Goal: Navigation & Orientation: Find specific page/section

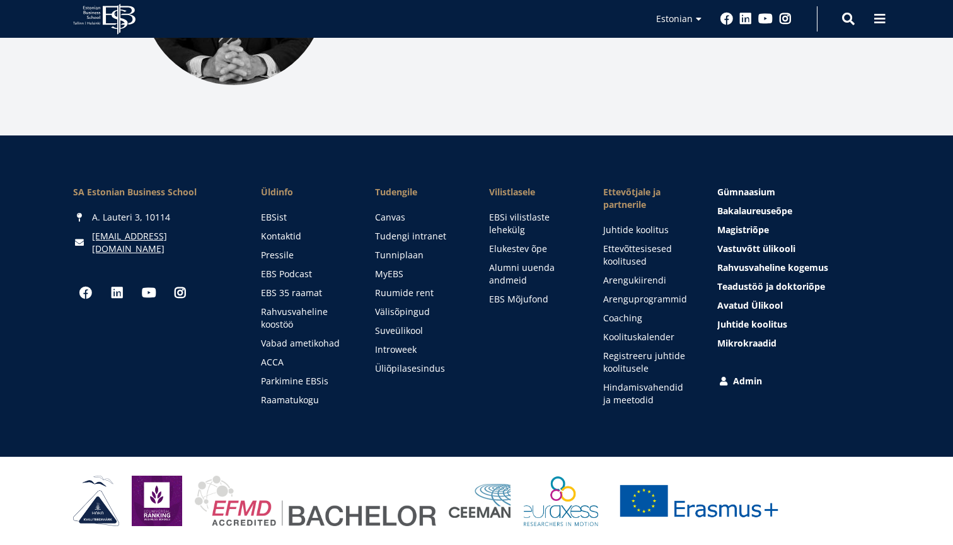
scroll to position [1768, 0]
click at [401, 295] on link "Ruumide rent" at bounding box center [420, 293] width 89 height 13
click at [400, 256] on link "Tunniplaan" at bounding box center [420, 255] width 89 height 13
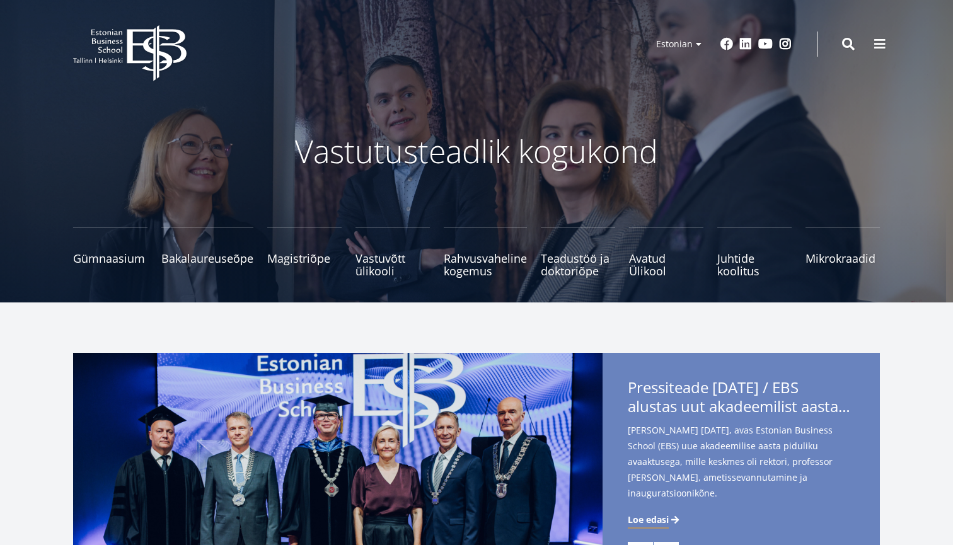
scroll to position [0, 0]
click at [118, 46] on icon "EBS Logo Created with Sketch." at bounding box center [129, 53] width 113 height 56
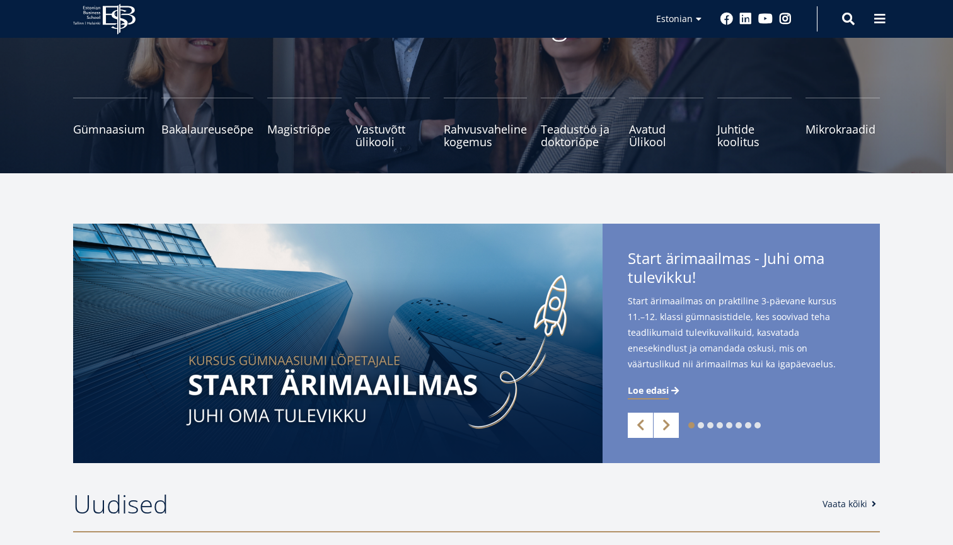
scroll to position [131, 0]
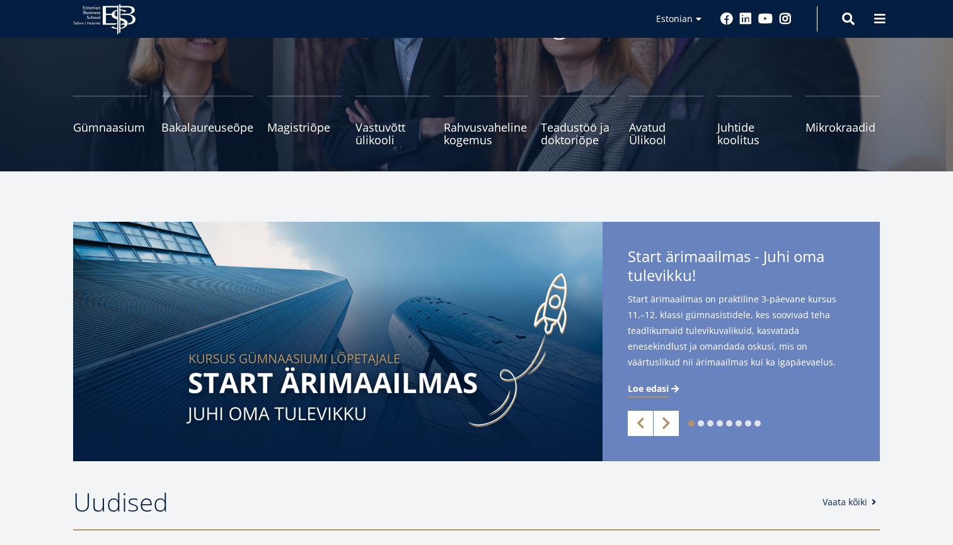
click at [662, 427] on link "Next" at bounding box center [665, 423] width 25 height 25
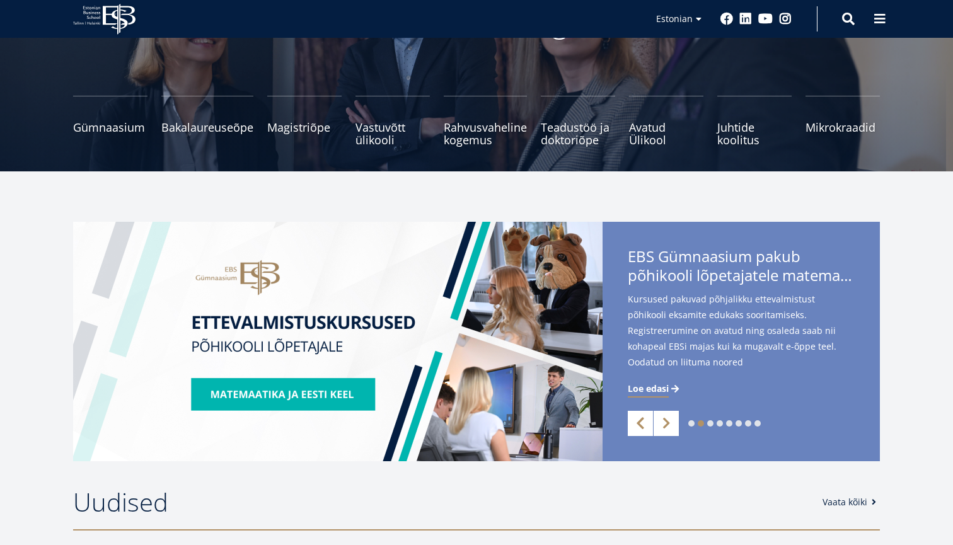
click at [643, 427] on link "Previous" at bounding box center [640, 423] width 25 height 25
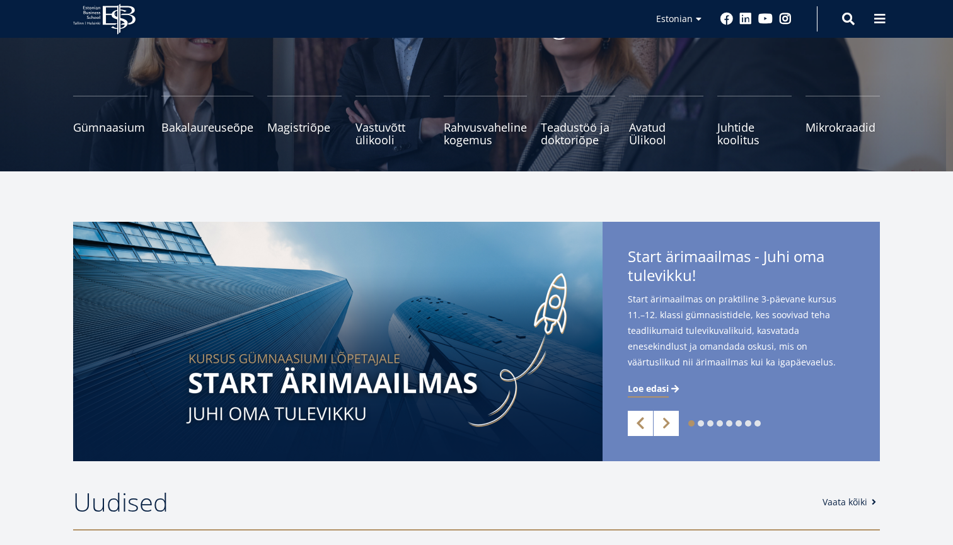
click at [643, 427] on link "Previous" at bounding box center [640, 423] width 25 height 25
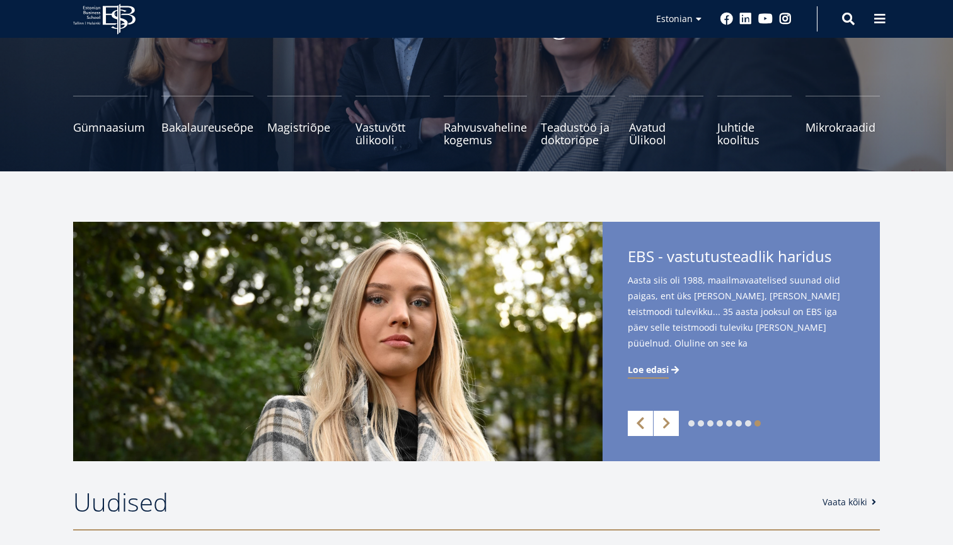
click at [643, 427] on link "Previous" at bounding box center [640, 423] width 25 height 25
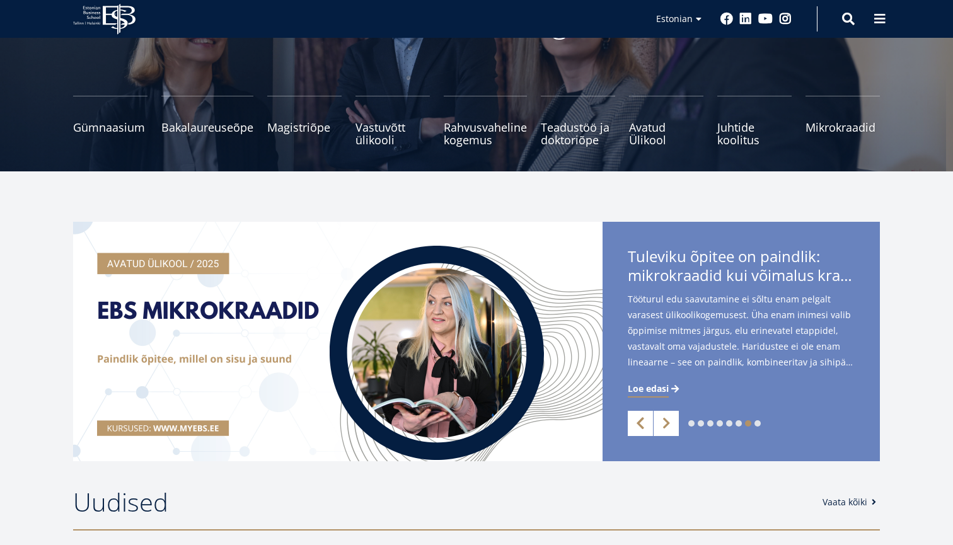
click at [643, 427] on link "Previous" at bounding box center [640, 423] width 25 height 25
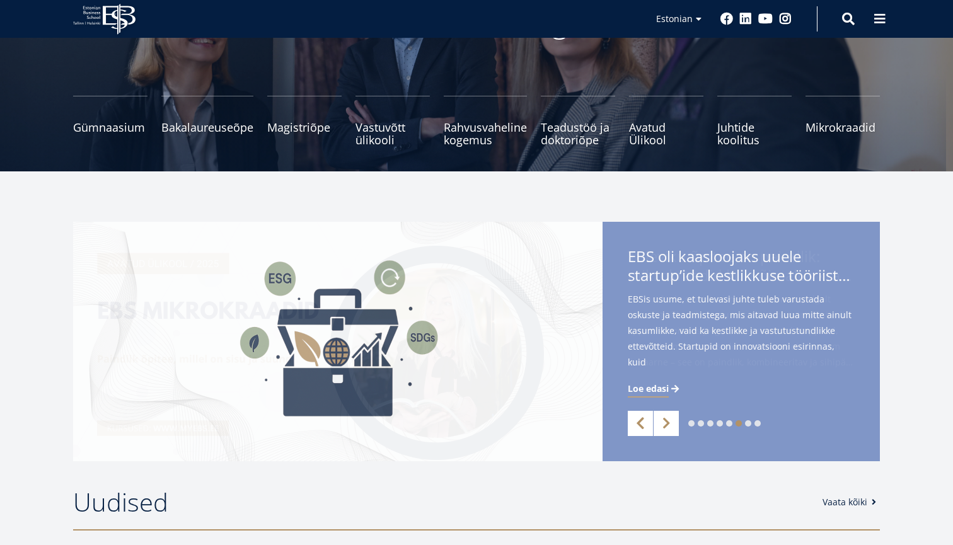
click at [643, 427] on link "Previous" at bounding box center [640, 423] width 25 height 25
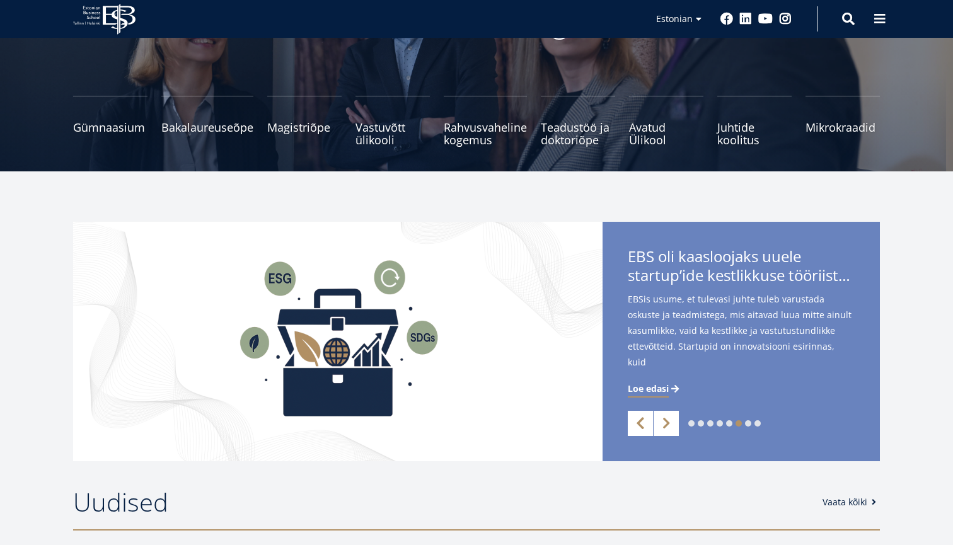
click at [643, 427] on link "Previous" at bounding box center [640, 423] width 25 height 25
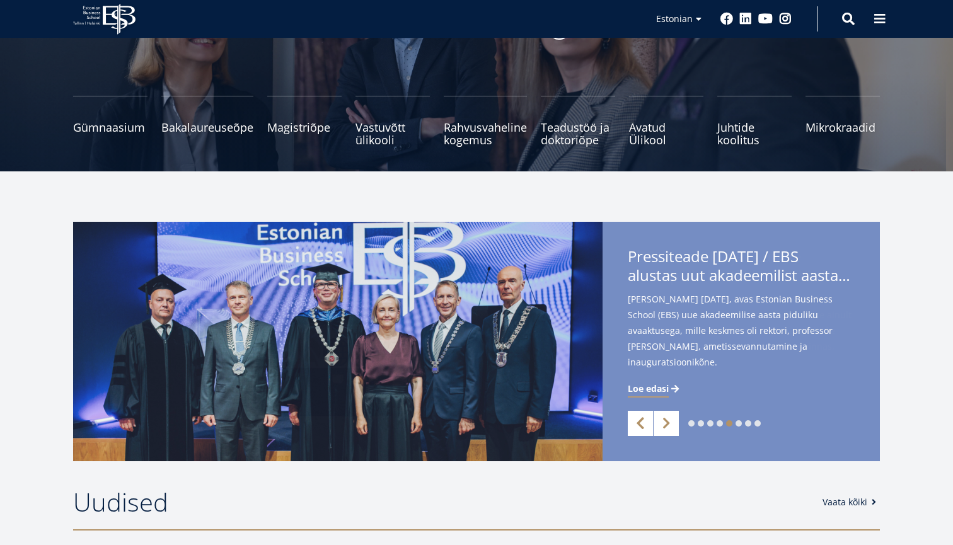
click at [641, 427] on link "Previous" at bounding box center [640, 423] width 25 height 25
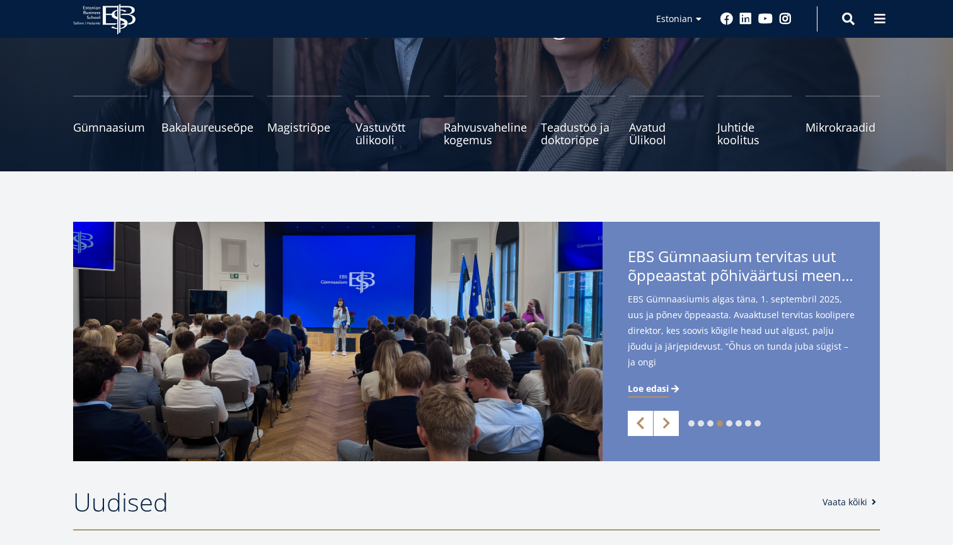
click at [641, 427] on link "Previous" at bounding box center [640, 423] width 25 height 25
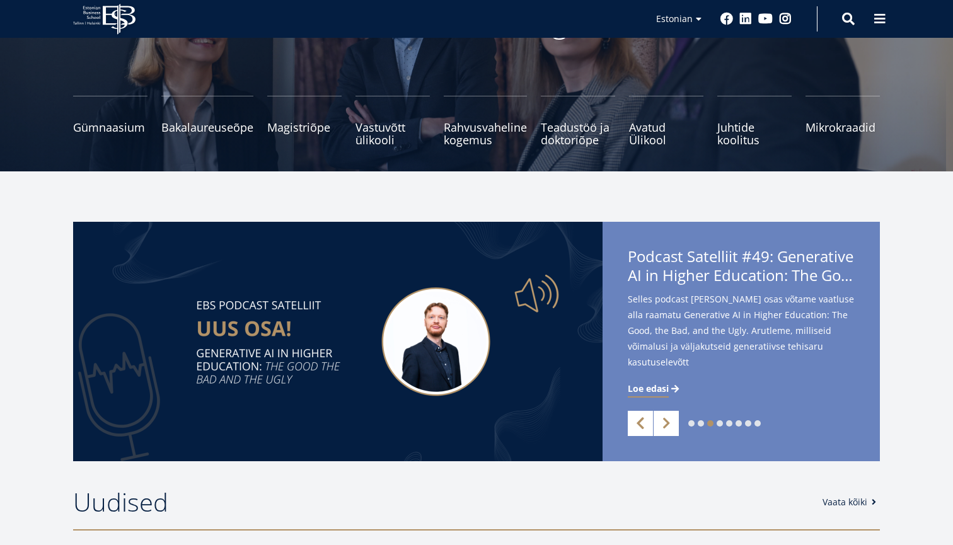
click at [641, 427] on link "Previous" at bounding box center [640, 423] width 25 height 25
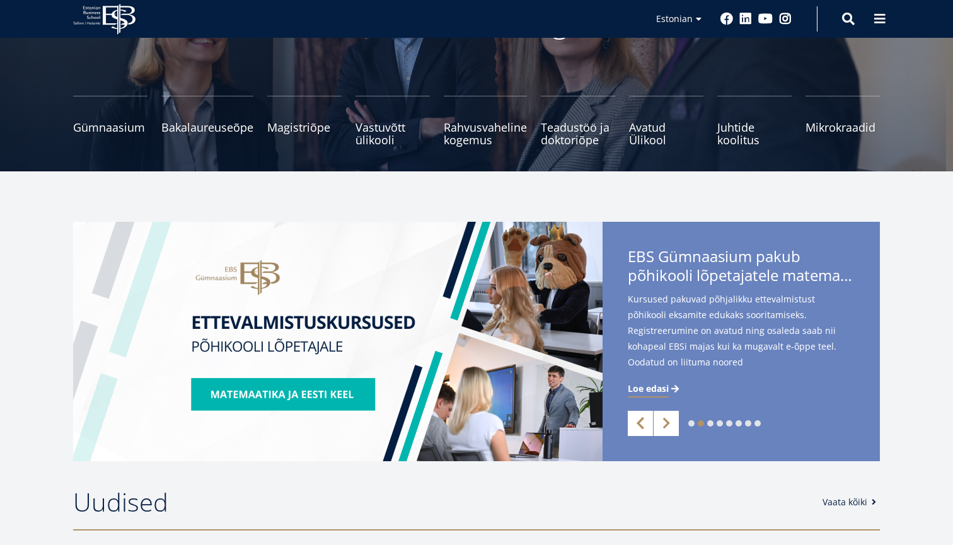
click at [641, 427] on link "Previous" at bounding box center [640, 423] width 25 height 25
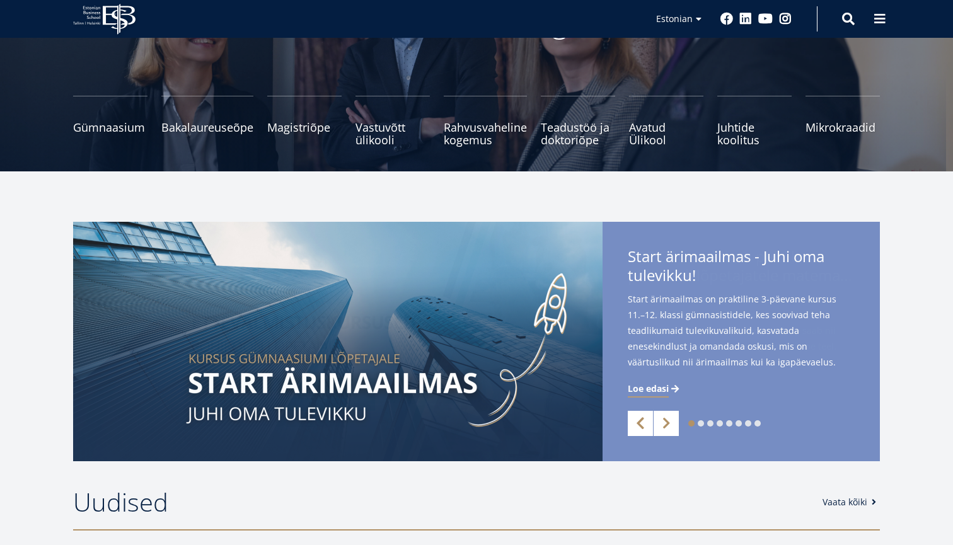
click at [640, 427] on link "Previous" at bounding box center [640, 423] width 25 height 25
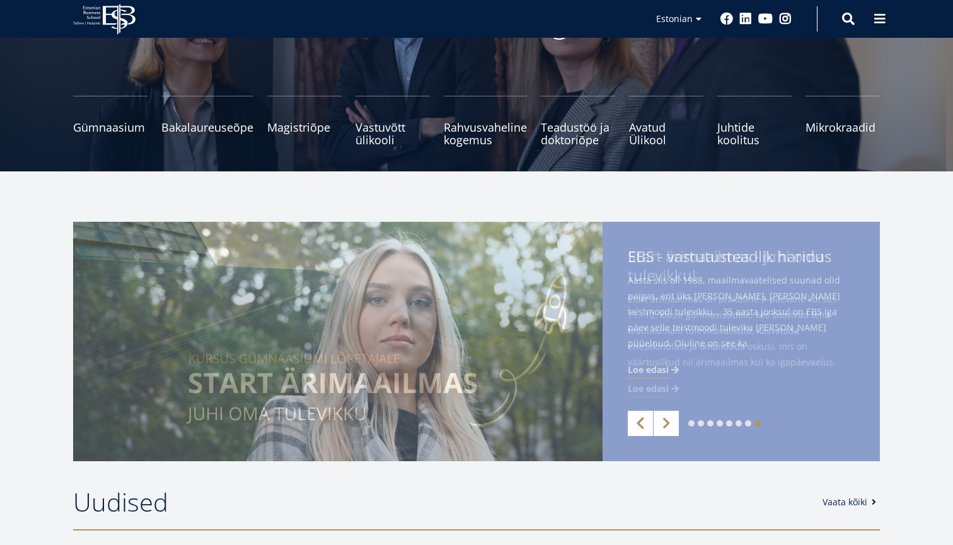
click at [640, 427] on link "Previous" at bounding box center [640, 423] width 25 height 25
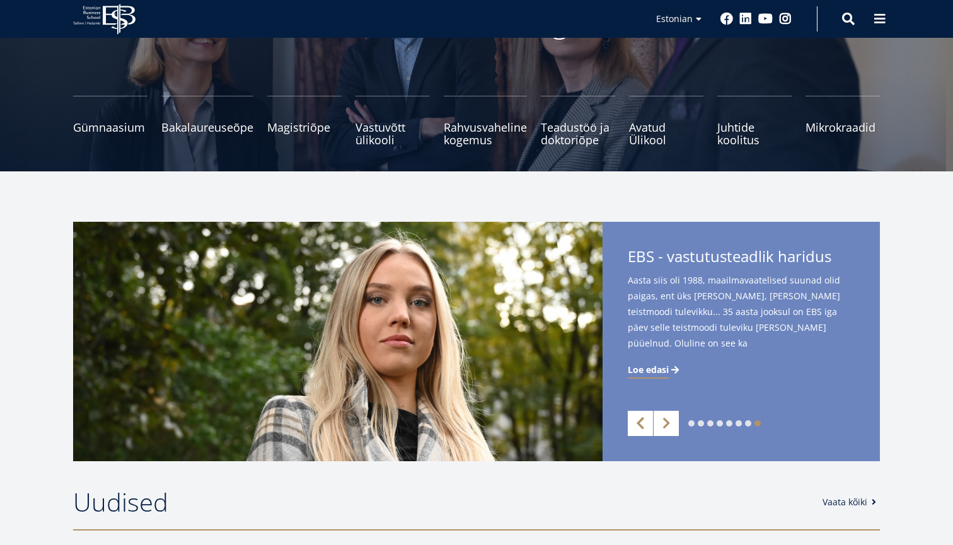
click at [640, 427] on link "Previous" at bounding box center [640, 423] width 25 height 25
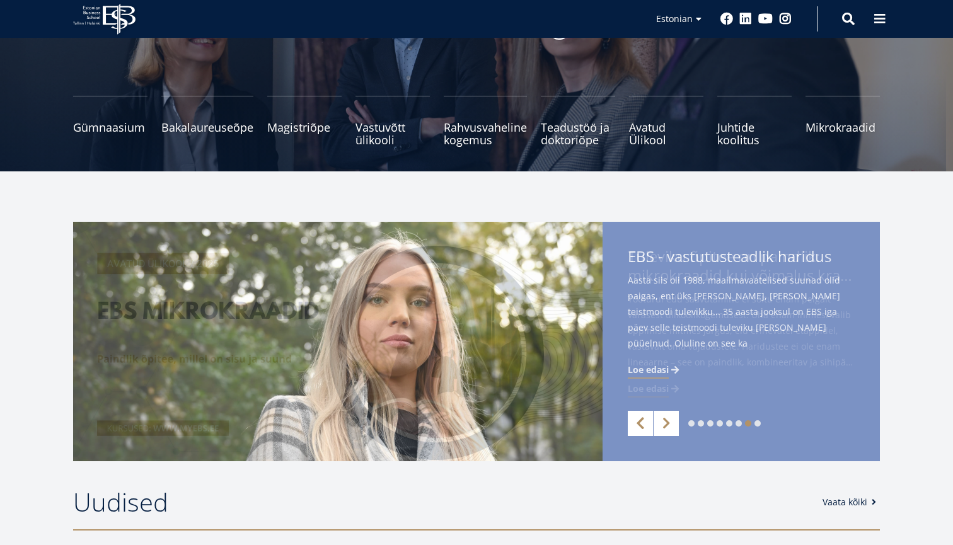
click at [640, 427] on link "Previous" at bounding box center [640, 423] width 25 height 25
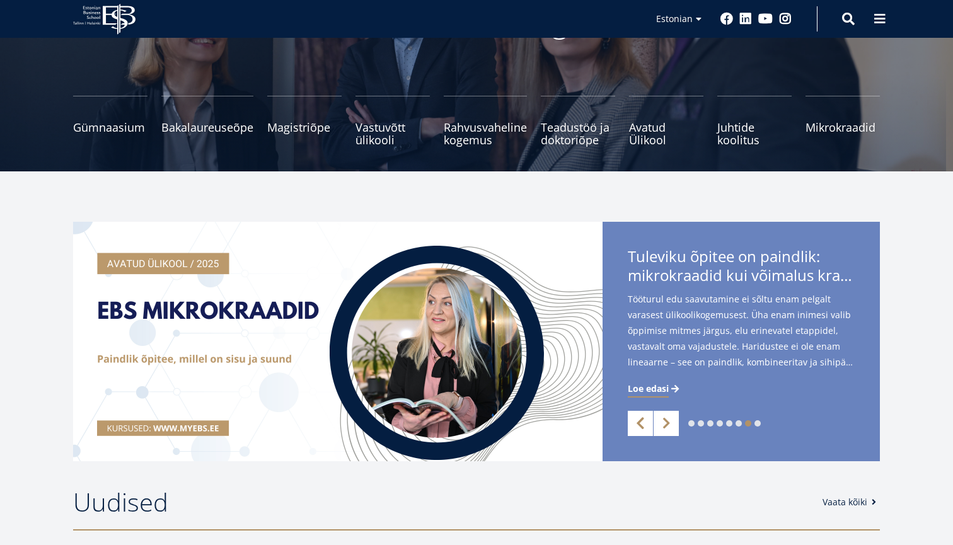
click at [640, 427] on link "Previous" at bounding box center [640, 423] width 25 height 25
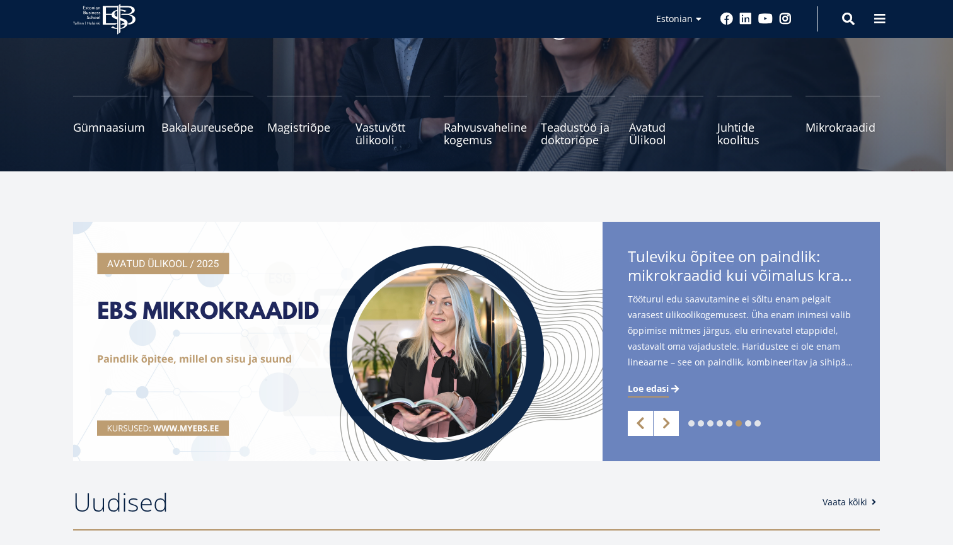
click at [640, 427] on link "Previous" at bounding box center [640, 423] width 25 height 25
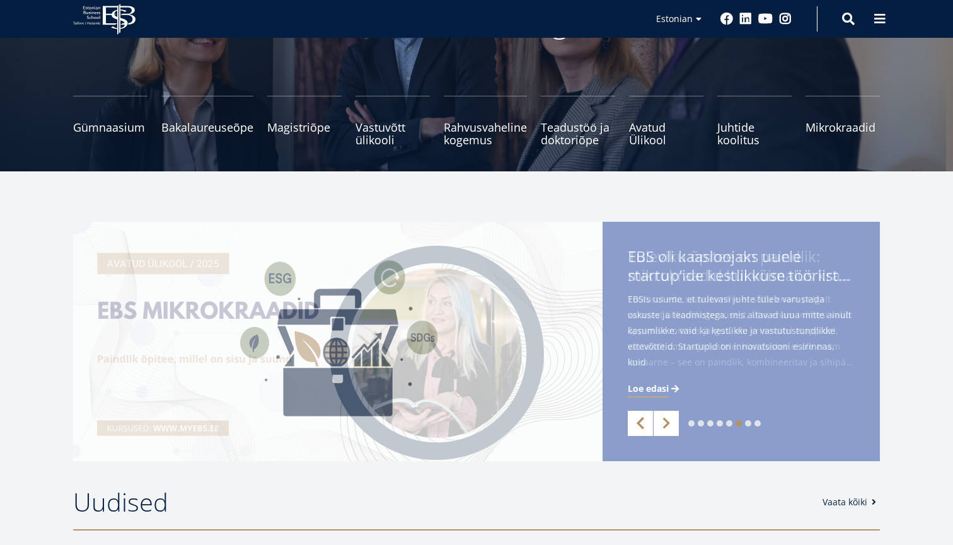
click at [640, 427] on link "Previous" at bounding box center [640, 423] width 25 height 25
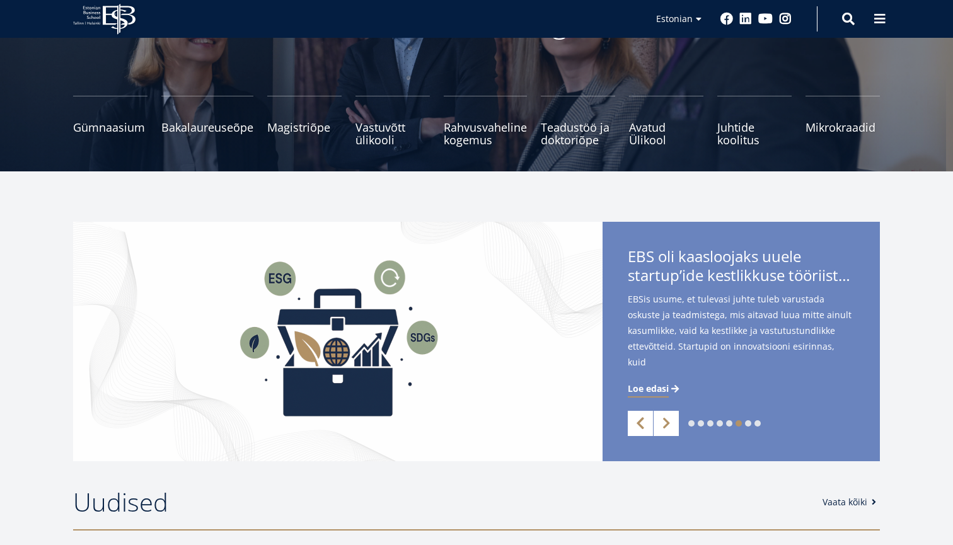
click at [640, 427] on link "Previous" at bounding box center [640, 423] width 25 height 25
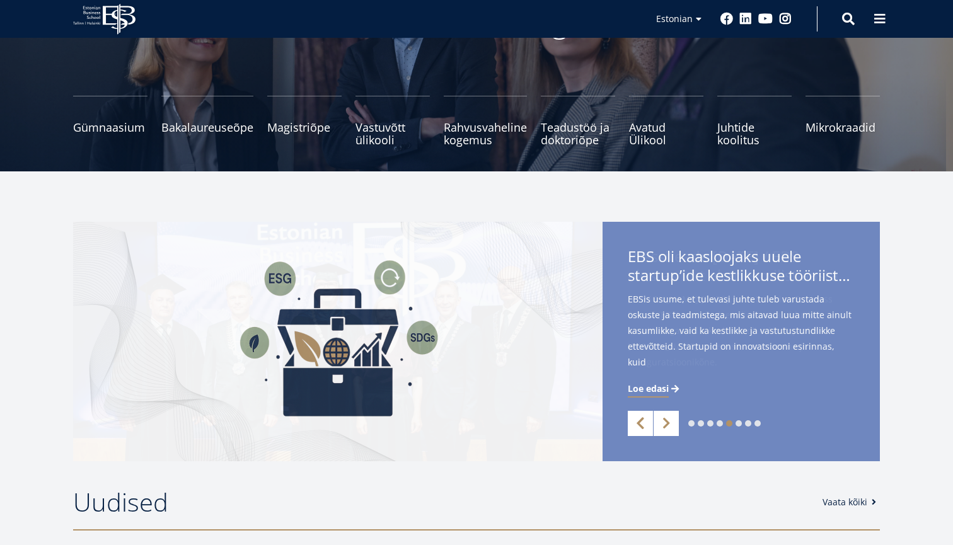
click at [640, 427] on link "Previous" at bounding box center [640, 423] width 25 height 25
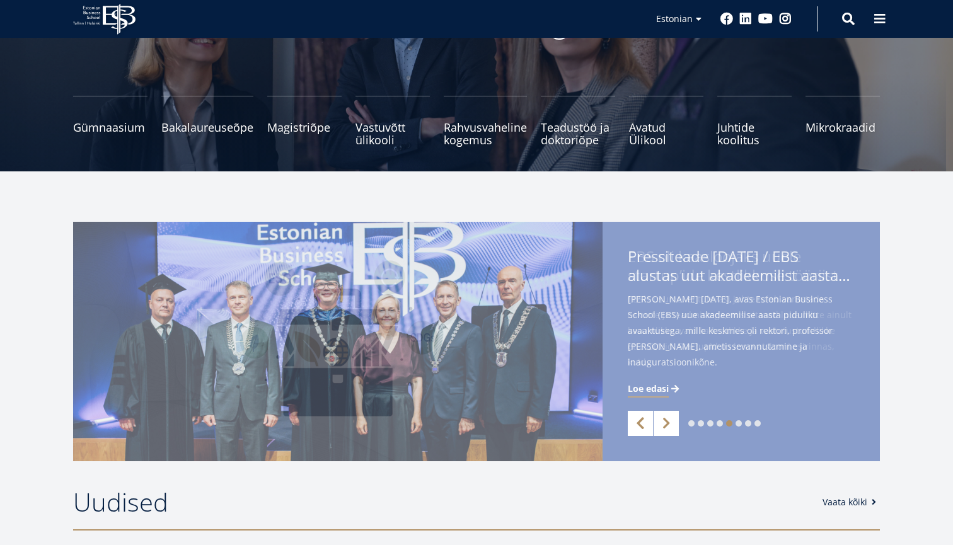
click at [640, 427] on link "Previous" at bounding box center [640, 423] width 25 height 25
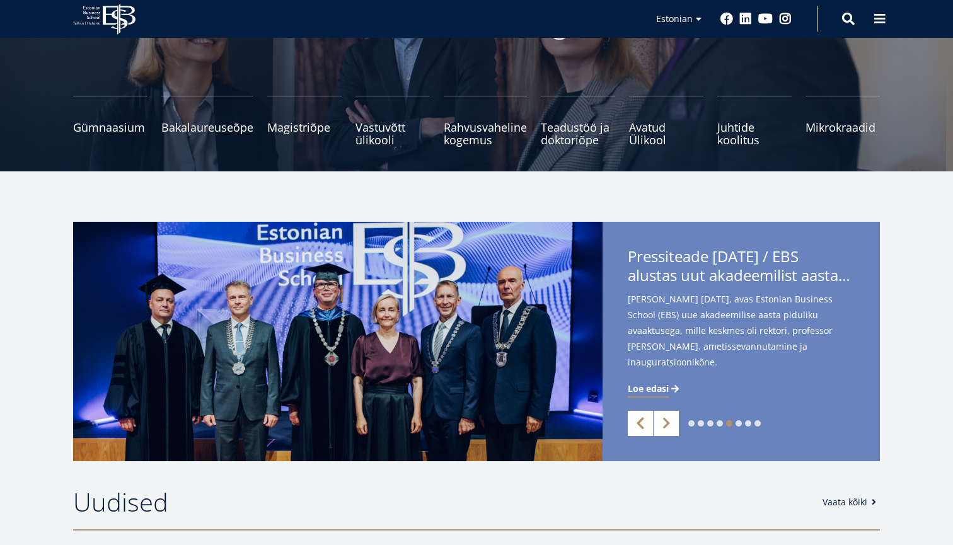
click at [640, 427] on link "Previous" at bounding box center [640, 423] width 25 height 25
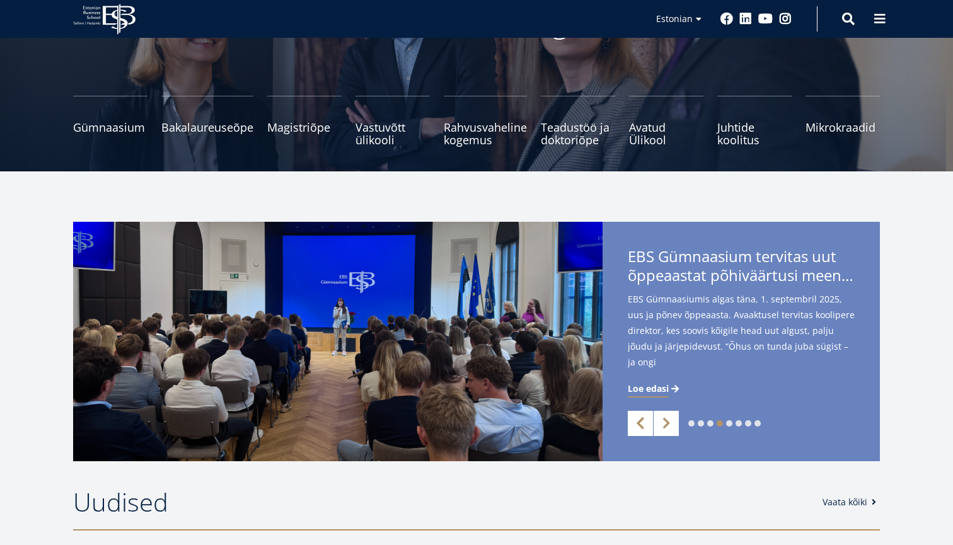
click at [640, 427] on link "Previous" at bounding box center [640, 423] width 25 height 25
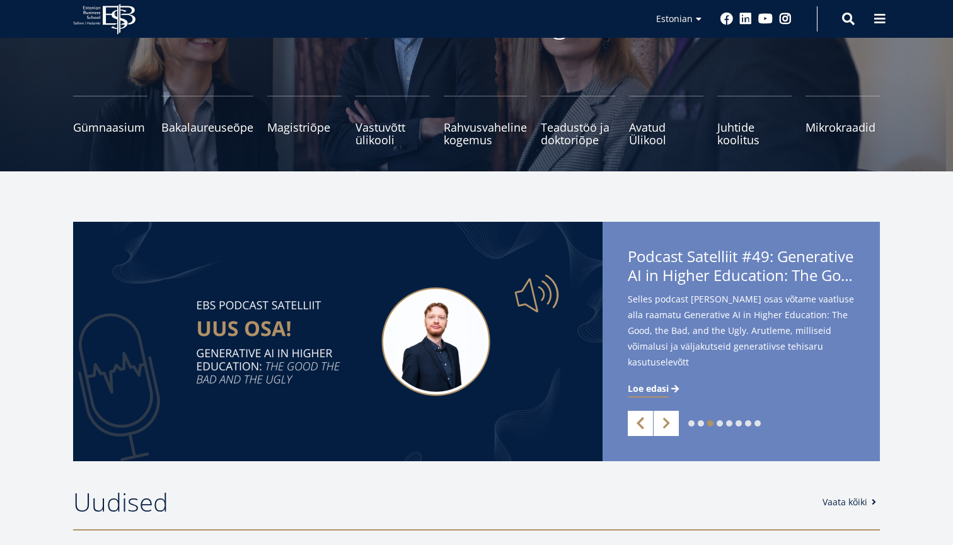
click at [640, 427] on link "Previous" at bounding box center [640, 423] width 25 height 25
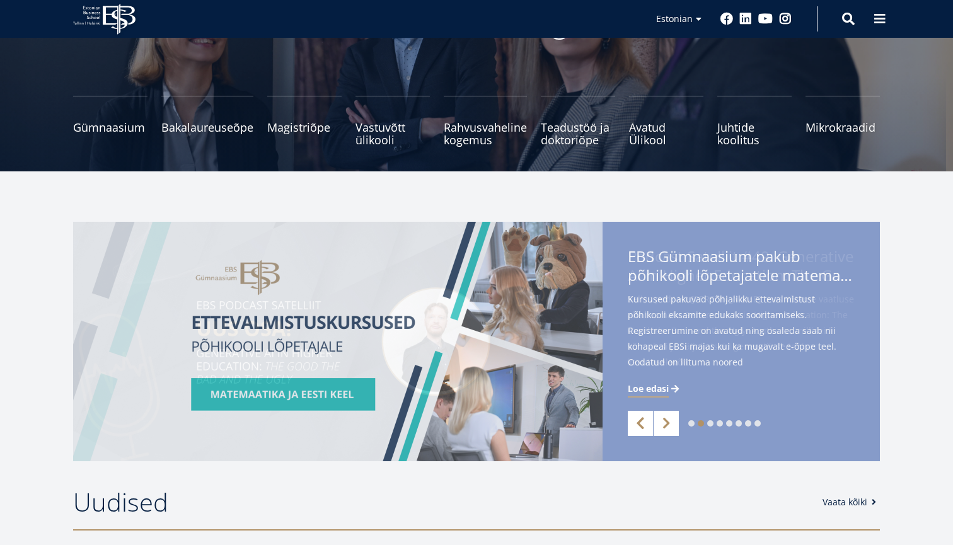
click at [640, 427] on link "Previous" at bounding box center [640, 423] width 25 height 25
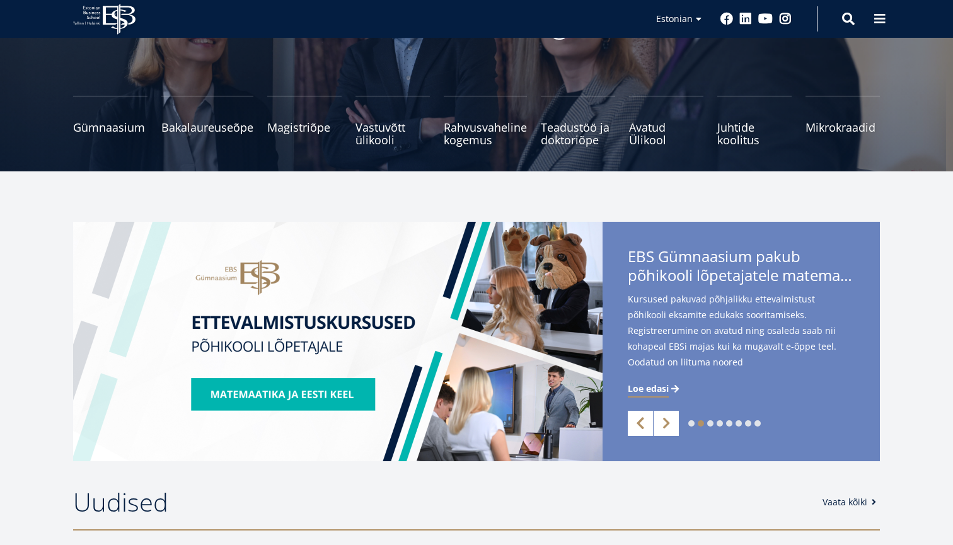
click at [640, 427] on link "Previous" at bounding box center [640, 423] width 25 height 25
